Goal: Task Accomplishment & Management: Use online tool/utility

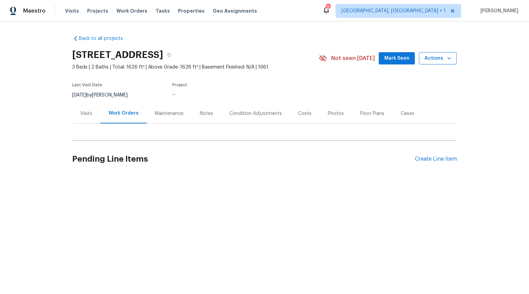
click at [425, 59] on span "Actions" at bounding box center [438, 58] width 27 height 9
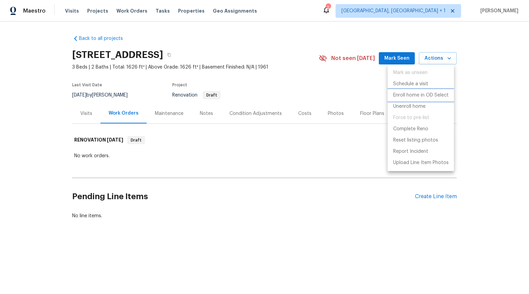
click at [423, 98] on p "Enroll home in OD Select" at bounding box center [422, 95] width 56 height 7
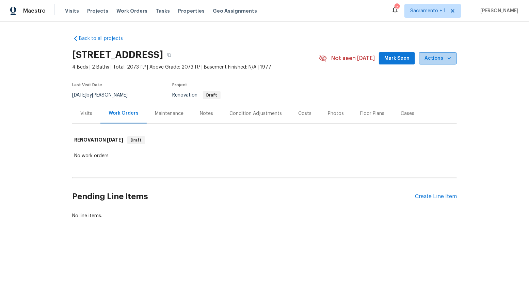
click at [439, 61] on span "Actions" at bounding box center [438, 58] width 27 height 9
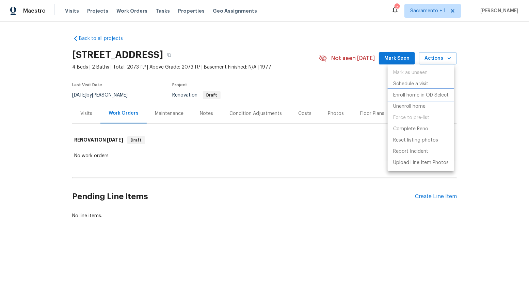
click at [428, 97] on p "Enroll home in OD Select" at bounding box center [422, 95] width 56 height 7
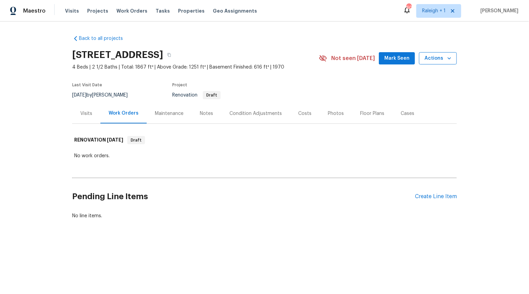
click at [433, 60] on span "Actions" at bounding box center [438, 58] width 27 height 9
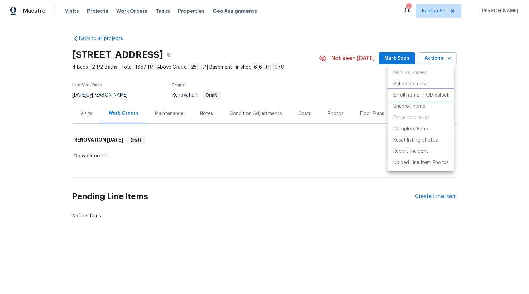
click at [435, 95] on p "Enroll home in OD Select" at bounding box center [422, 95] width 56 height 7
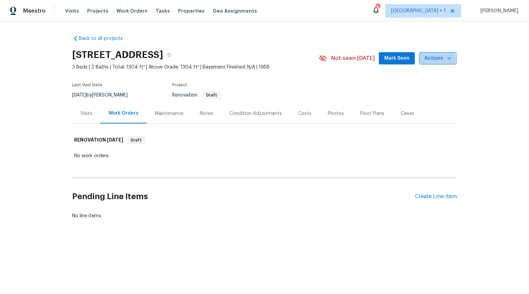
click at [426, 58] on span "Actions" at bounding box center [438, 58] width 27 height 9
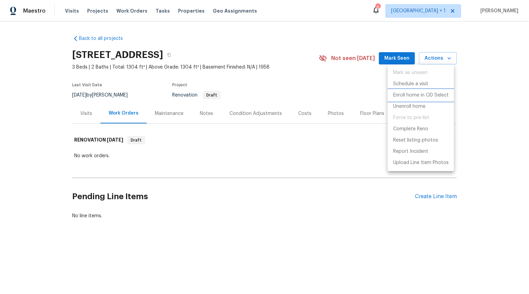
click at [430, 98] on p "Enroll home in OD Select" at bounding box center [422, 95] width 56 height 7
